Goal: Transaction & Acquisition: Purchase product/service

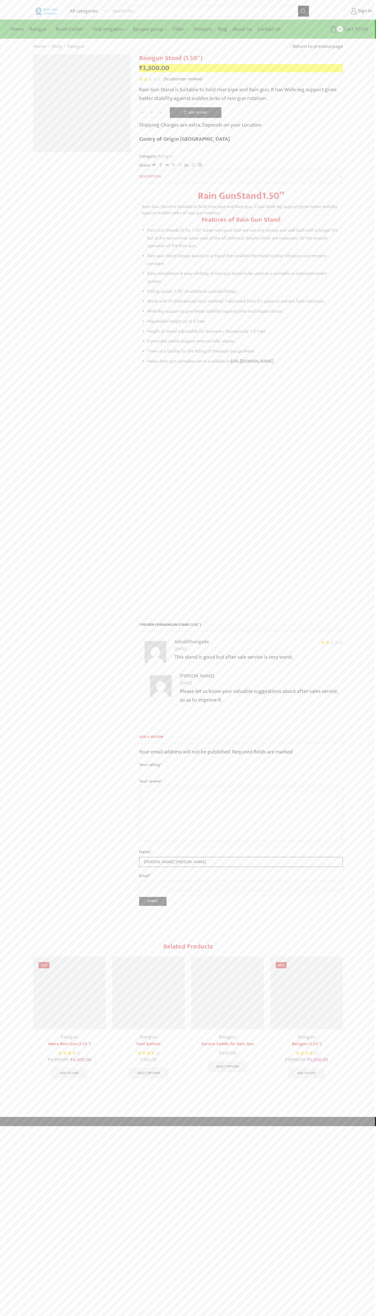
type input "Singh Singh"
click at [184, 118] on button "Add to cart" at bounding box center [196, 112] width 52 height 11
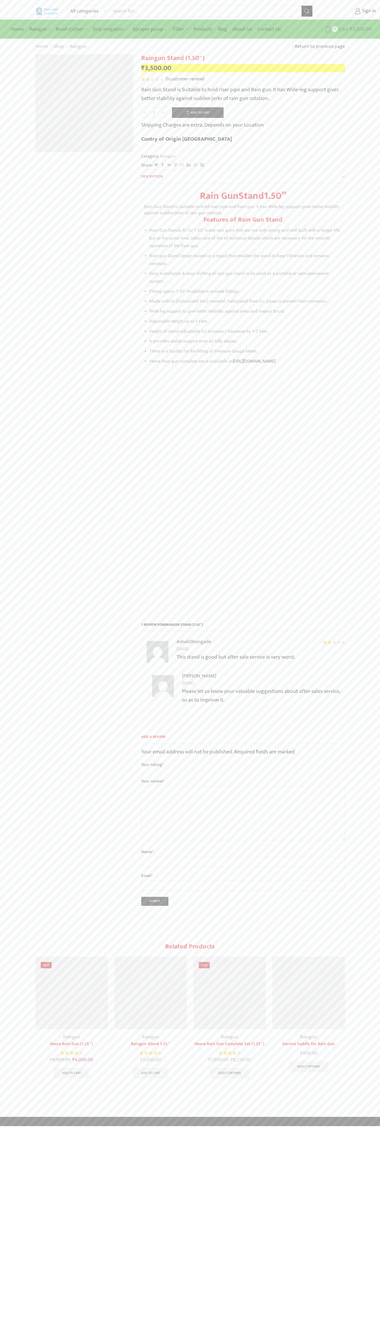
click at [345, 29] on span "Cart" at bounding box center [343, 29] width 11 height 7
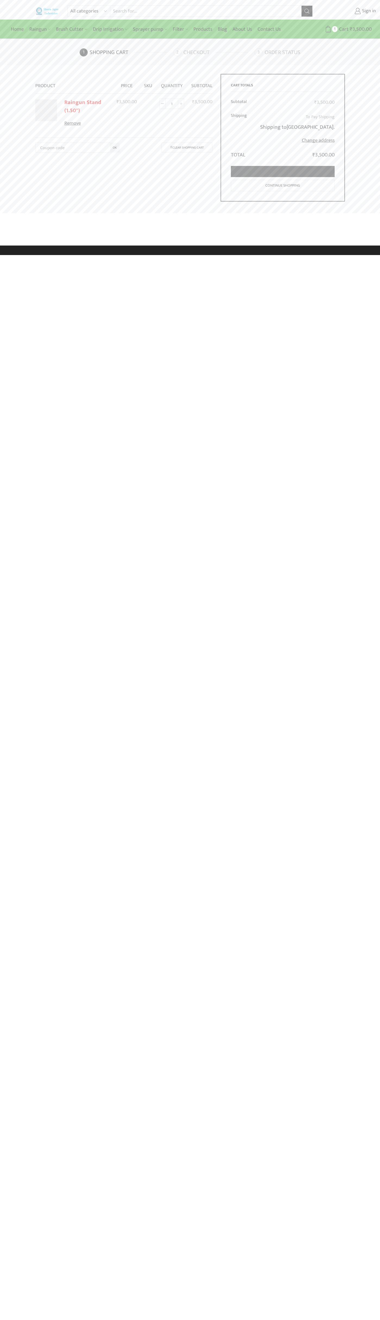
click at [248, 166] on link "Proceed to checkout" at bounding box center [283, 171] width 104 height 11
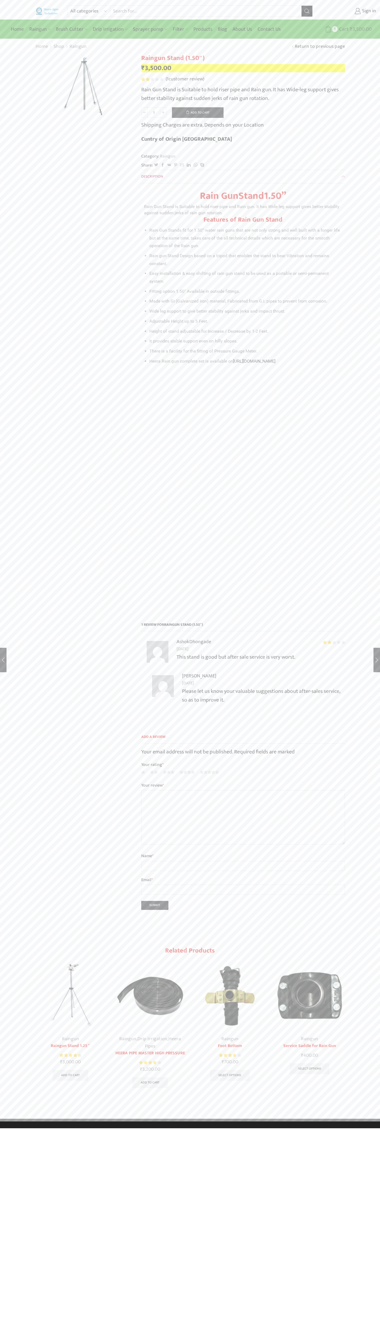
click at [329, 29] on icon at bounding box center [328, 29] width 7 height 7
